Goal: Contribute content

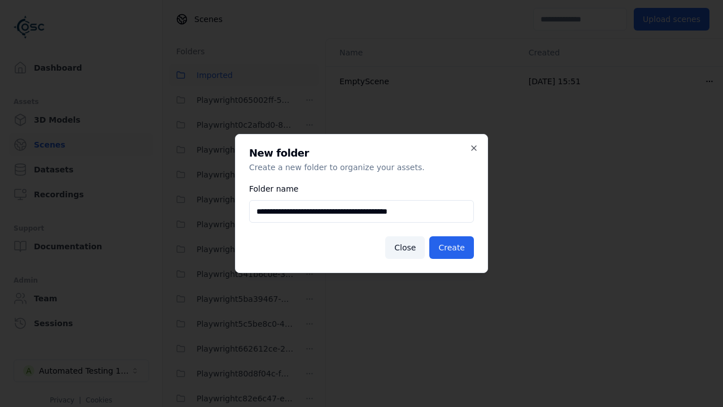
scroll to position [473, 0]
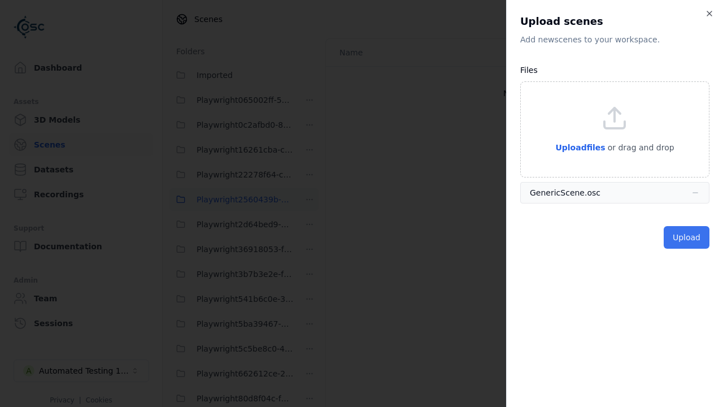
click at [688, 237] on button "Upload" at bounding box center [687, 237] width 46 height 23
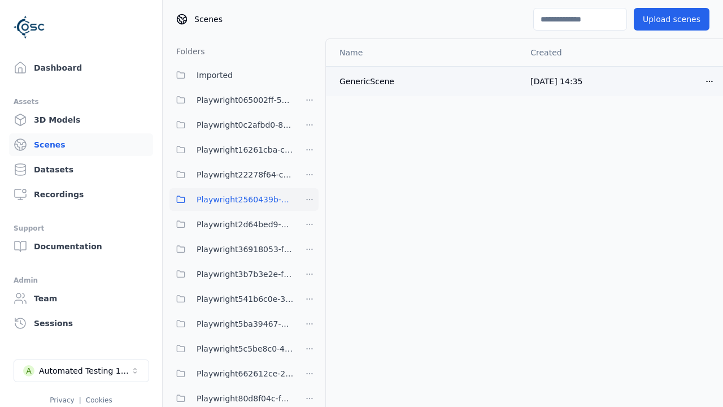
click at [710, 81] on html "Dashboard Assets 3D Models Scenes Datasets Recordings Support Documentation Adm…" at bounding box center [361, 203] width 723 height 407
